Goal: Task Accomplishment & Management: Complete application form

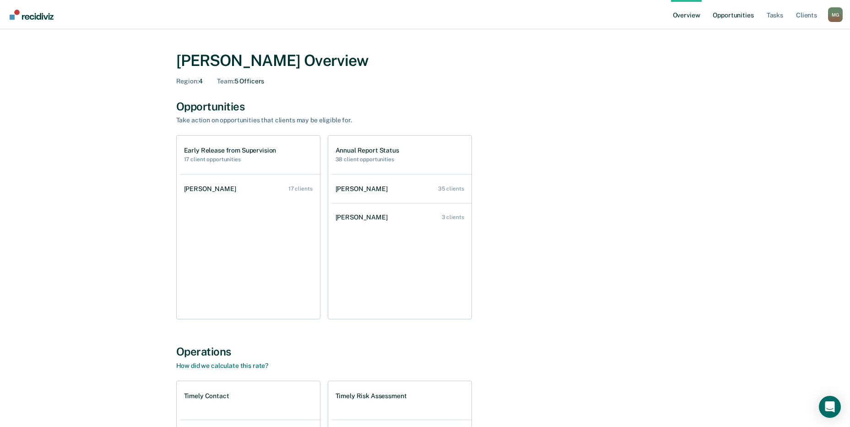
click at [726, 14] on link "Opportunities" at bounding box center [733, 14] width 44 height 29
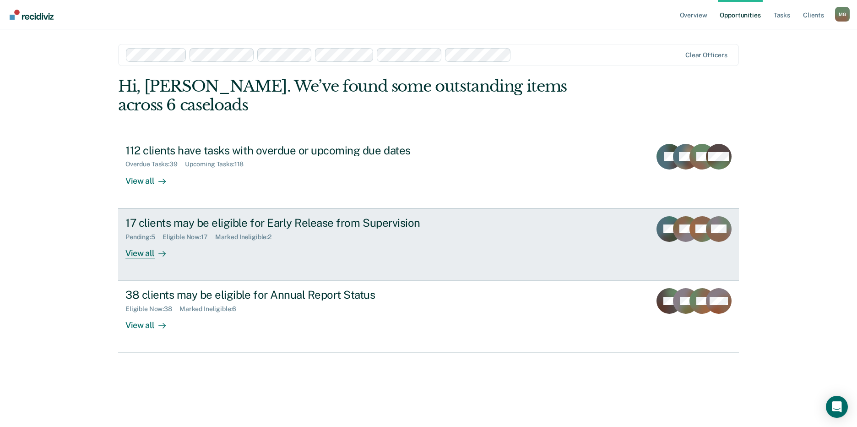
click at [142, 240] on div "View all" at bounding box center [150, 249] width 51 height 18
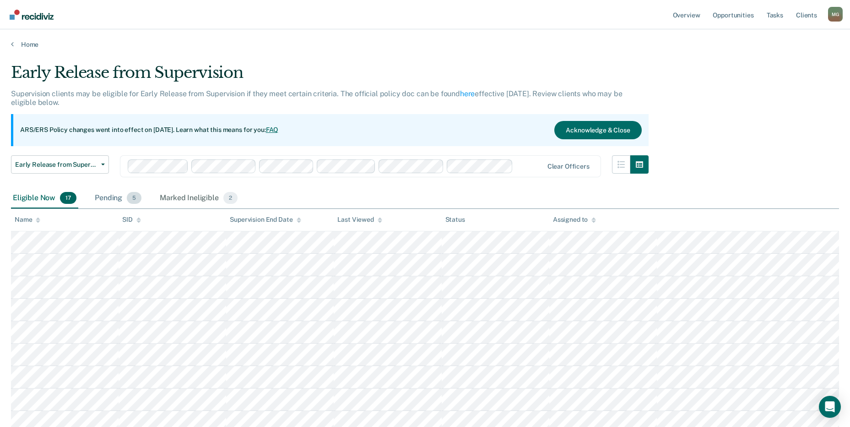
click at [110, 196] on div "Pending 5" at bounding box center [118, 198] width 50 height 20
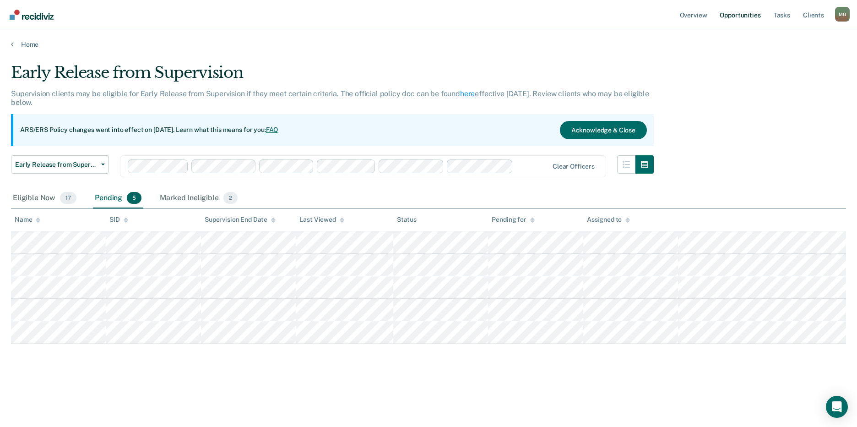
click at [746, 17] on link "Opportunities" at bounding box center [740, 14] width 44 height 29
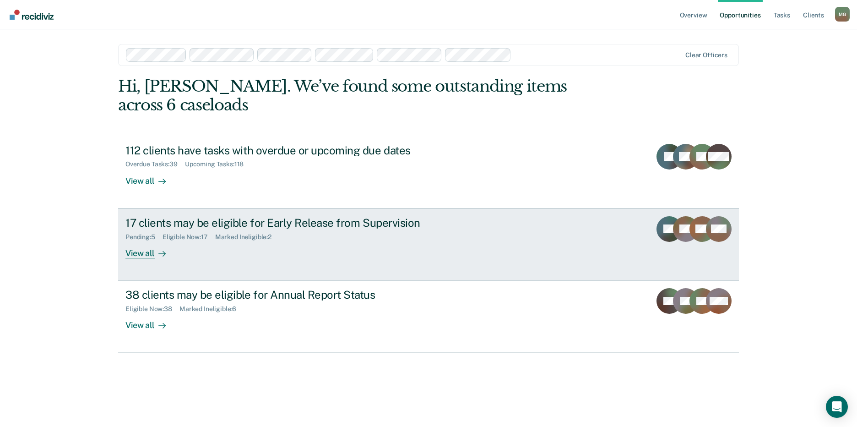
click at [216, 208] on link "17 clients may be eligible for Early Release from Supervision Pending : 5 Eligi…" at bounding box center [428, 244] width 621 height 72
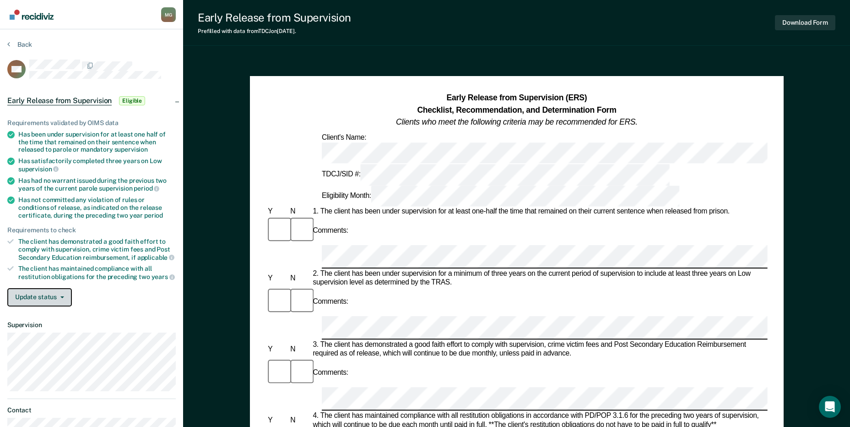
click at [63, 302] on button "Update status" at bounding box center [39, 297] width 65 height 18
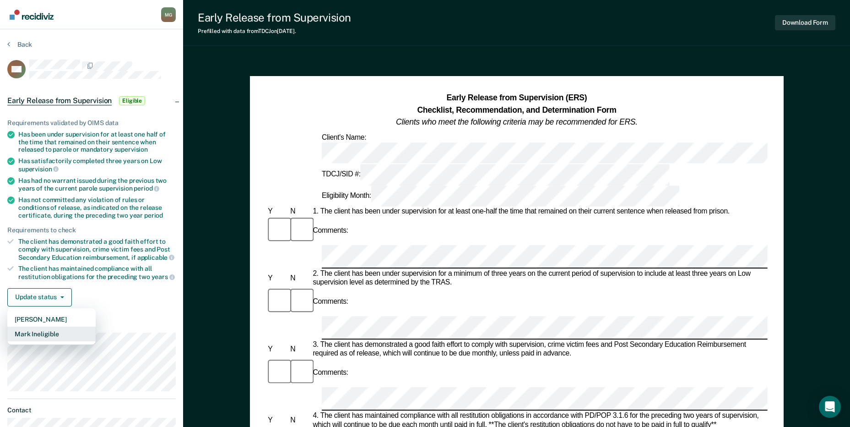
click at [81, 333] on button "Mark Ineligible" at bounding box center [51, 333] width 88 height 15
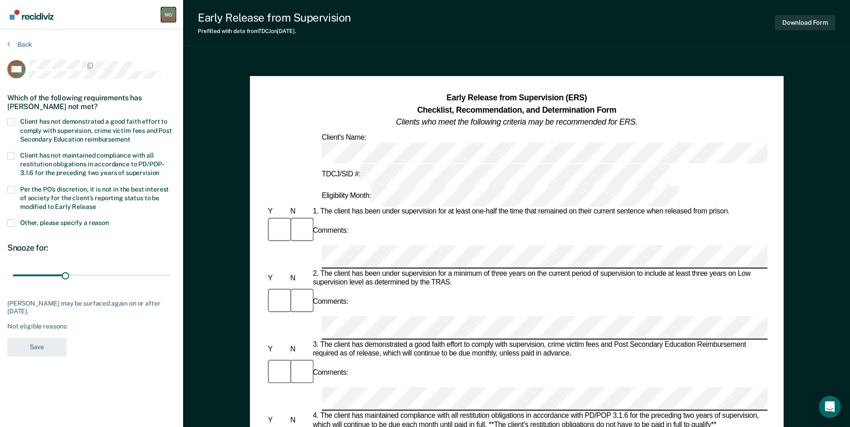
click at [172, 15] on div "M G" at bounding box center [168, 14] width 15 height 15
